Goal: Task Accomplishment & Management: Use online tool/utility

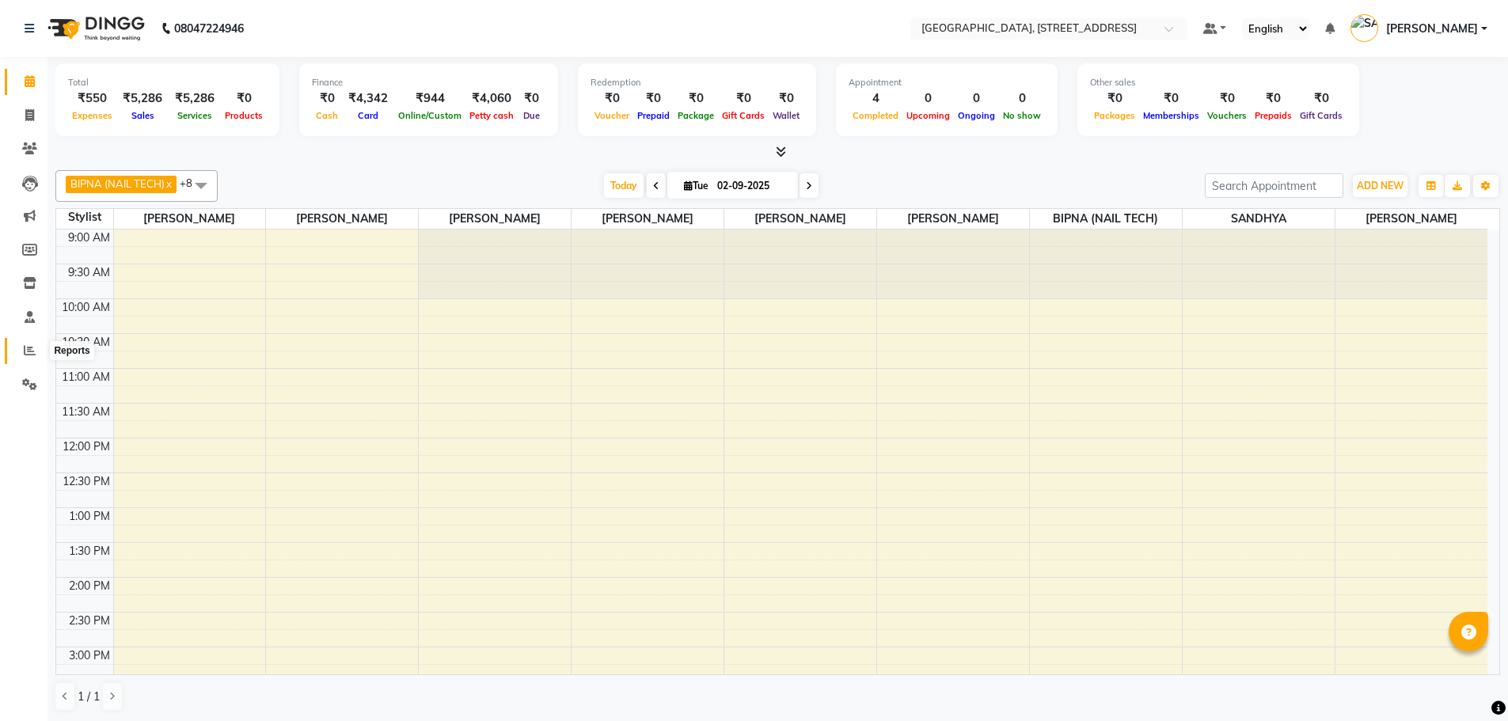
click at [30, 347] on icon at bounding box center [30, 350] width 12 height 12
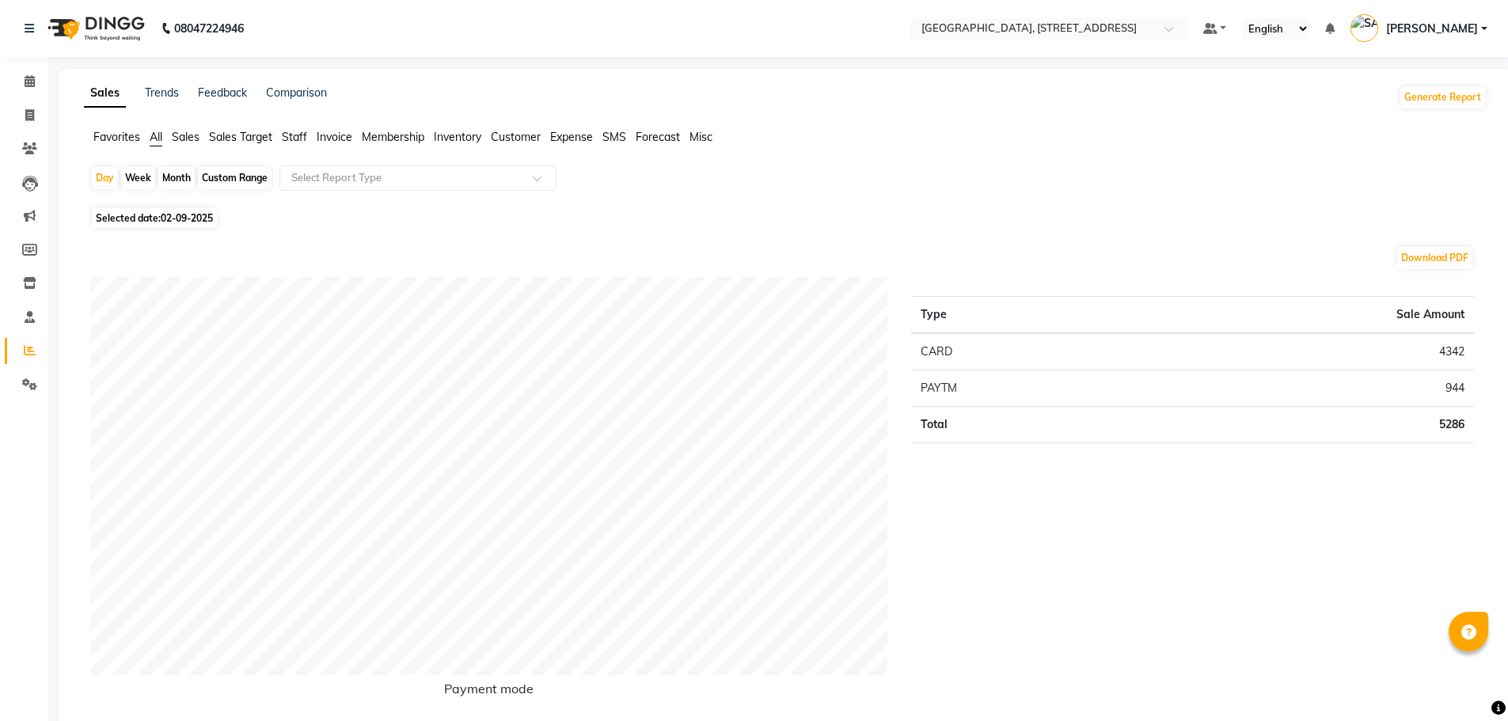
click at [196, 139] on span "Sales" at bounding box center [186, 137] width 28 height 14
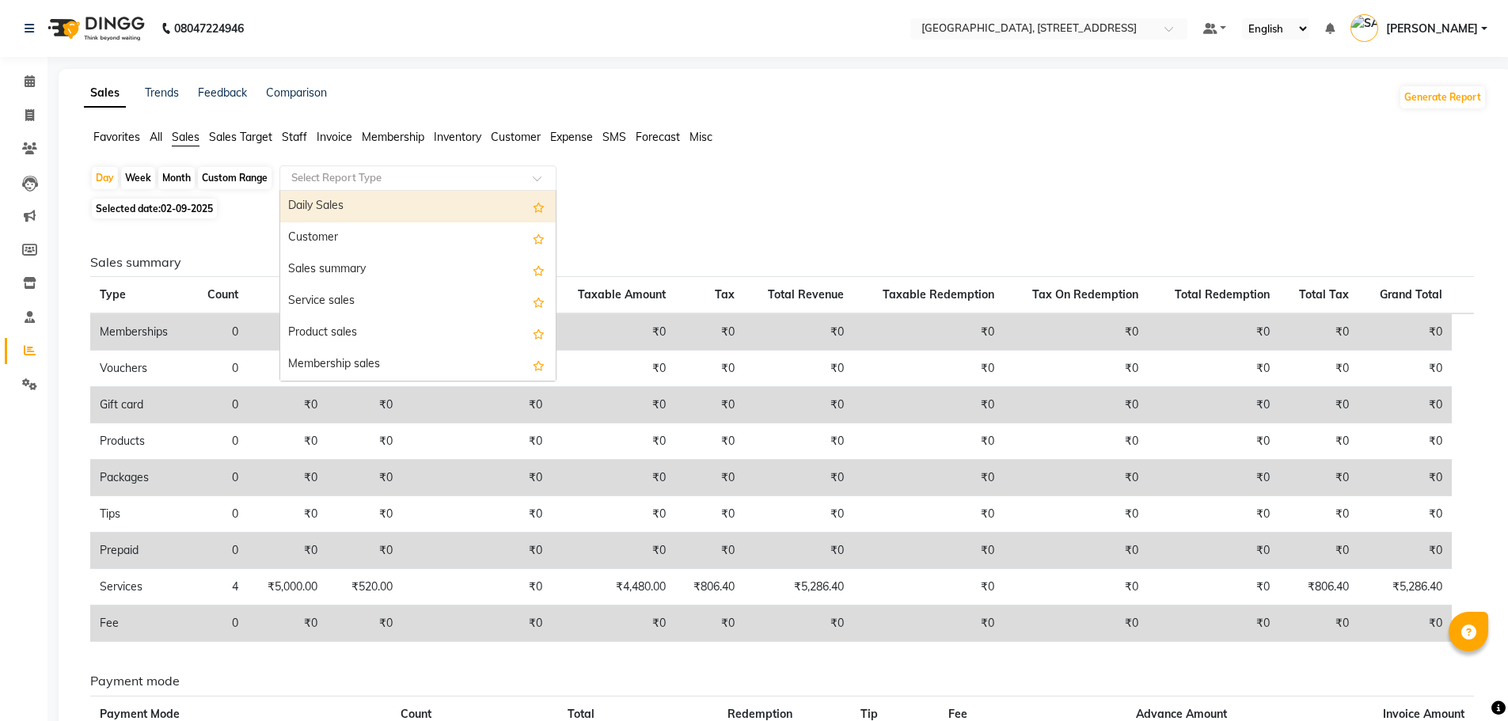
click at [392, 169] on div "Select Report Type" at bounding box center [417, 177] width 277 height 25
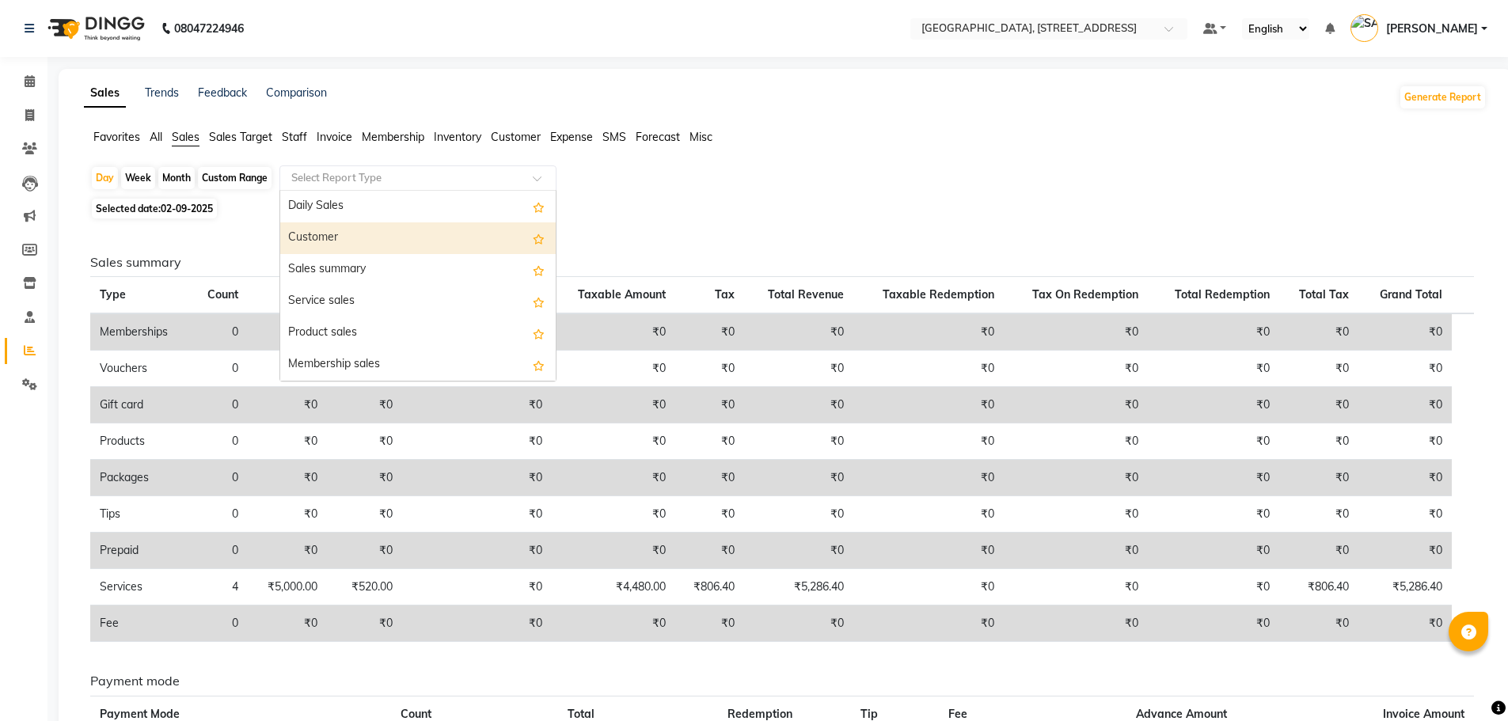
click at [387, 231] on div "Customer" at bounding box center [417, 238] width 275 height 32
select select "filtered_report"
select select "pdf"
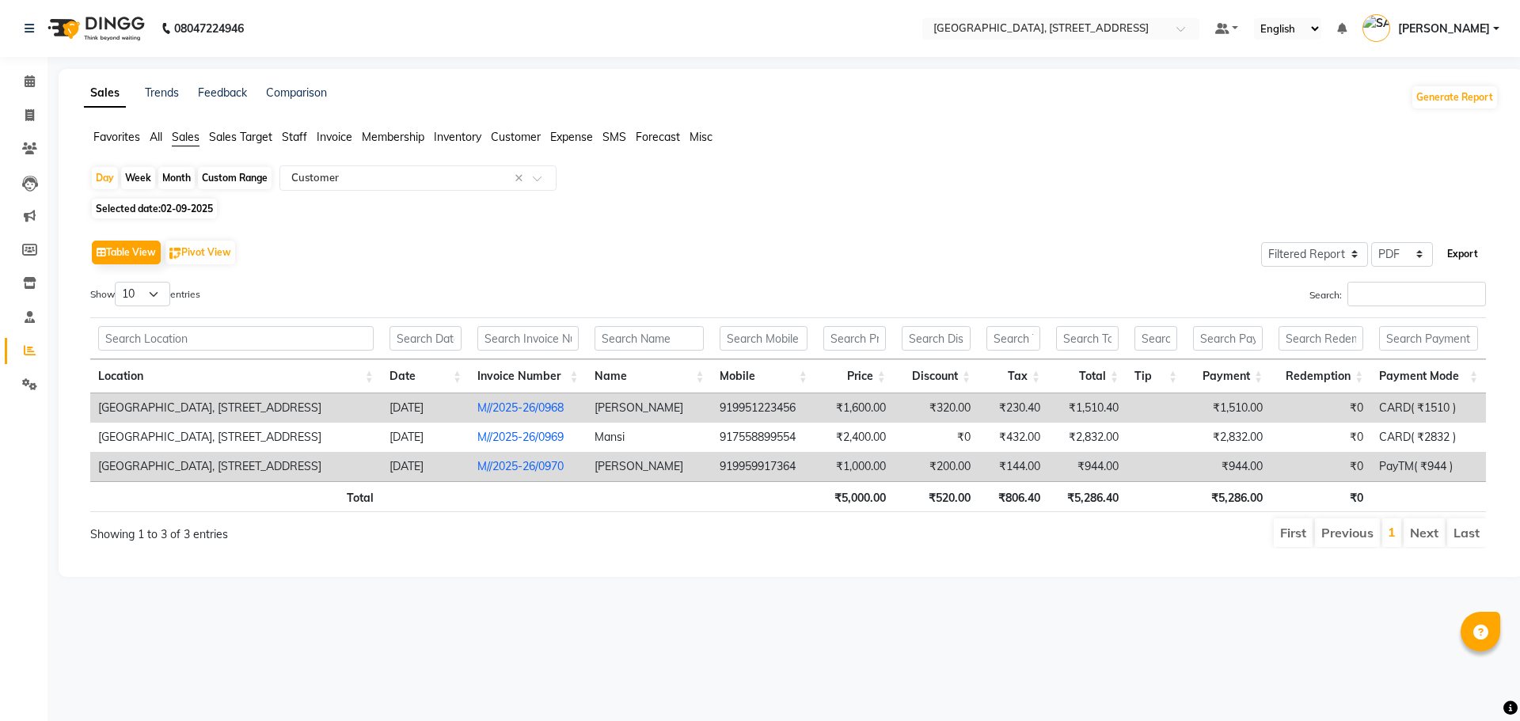
click at [1462, 251] on button "Export" at bounding box center [1463, 254] width 44 height 27
select select "monospace"
select select "12px"
select select "template_1"
select select "A4"
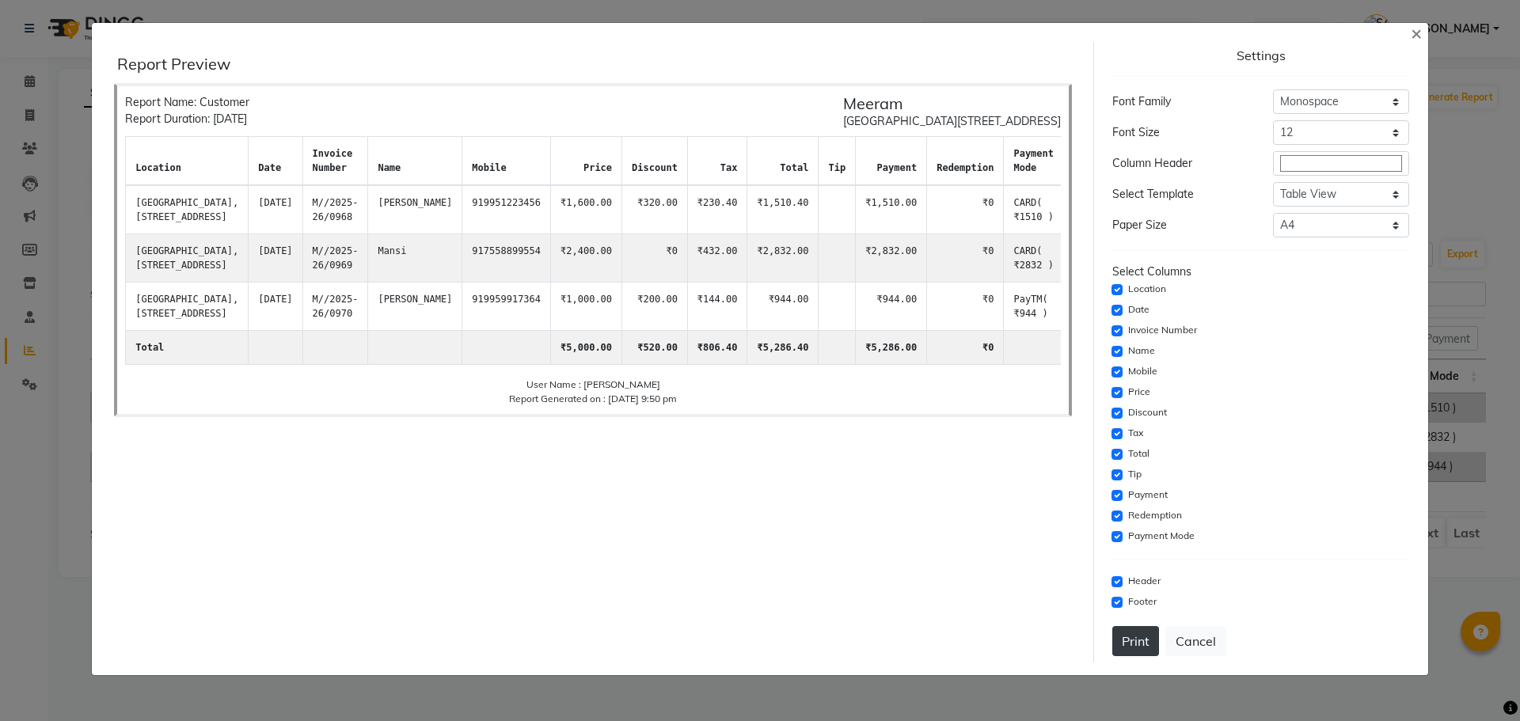
click at [1134, 639] on button "Print" at bounding box center [1135, 641] width 47 height 30
click at [1210, 650] on button "Cancel" at bounding box center [1195, 641] width 61 height 30
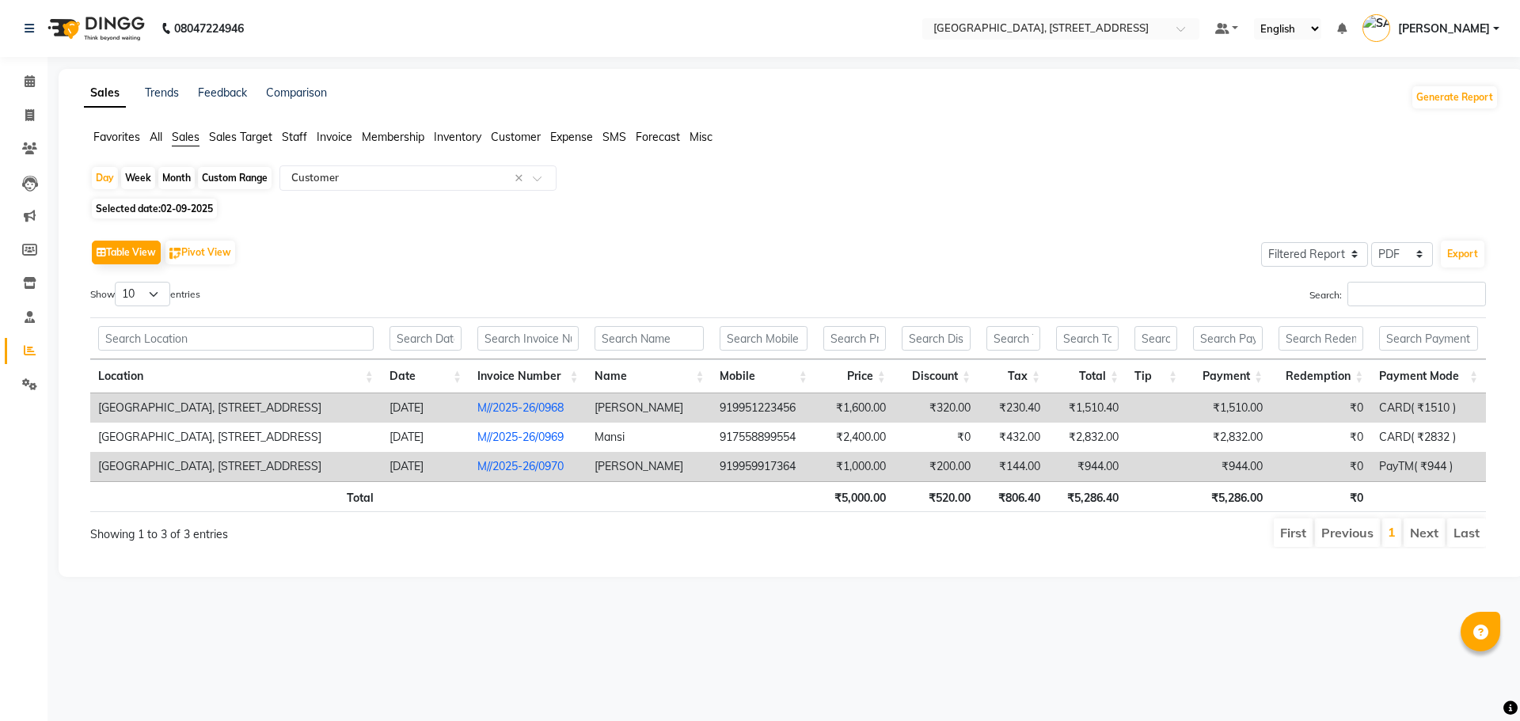
click at [1495, 25] on link "[PERSON_NAME]" at bounding box center [1430, 29] width 137 height 26
click at [1447, 121] on link "Sign out" at bounding box center [1418, 113] width 145 height 25
